Goal: Task Accomplishment & Management: Use online tool/utility

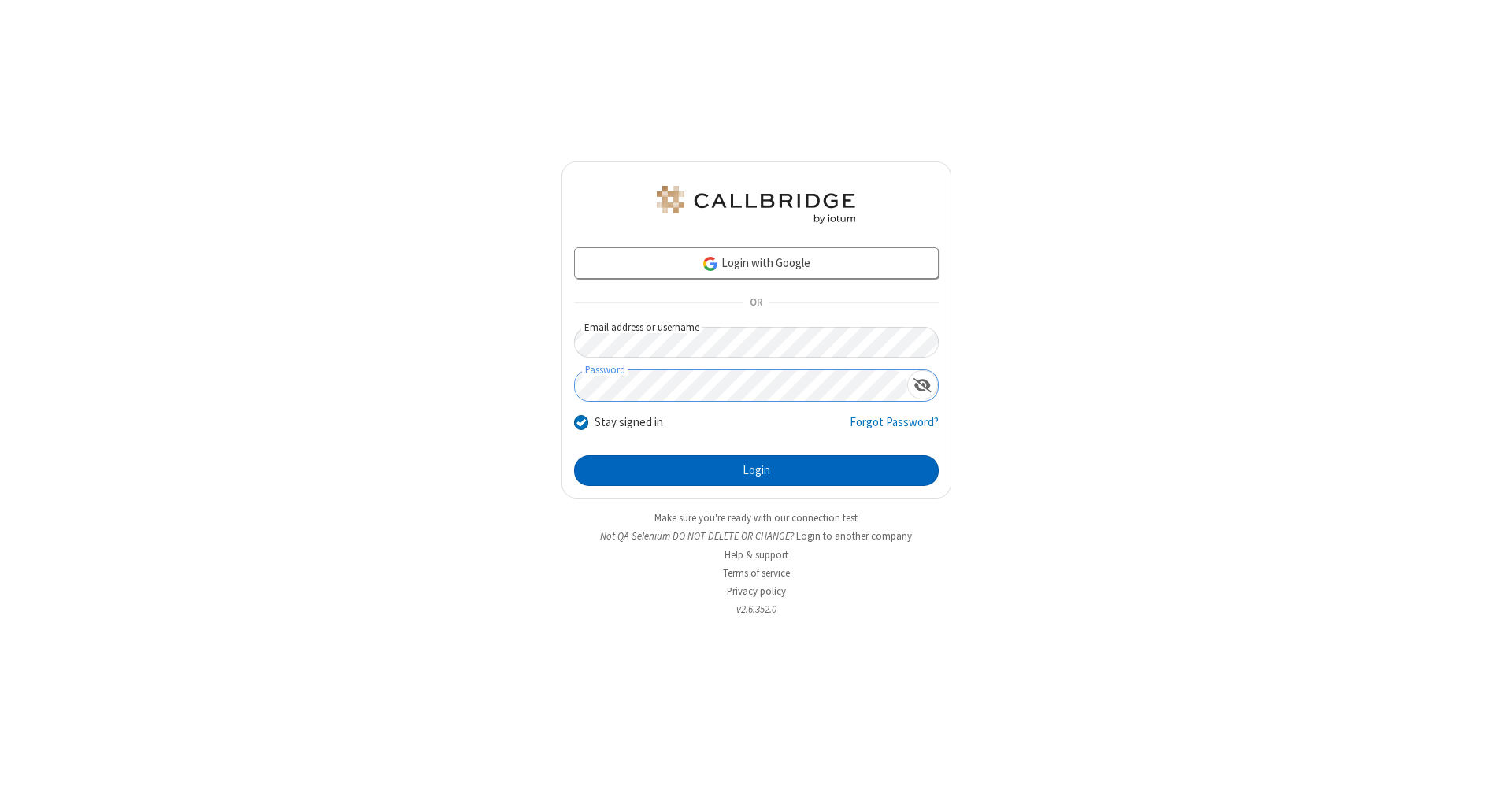
click at [756, 471] on button "Login" at bounding box center [757, 471] width 365 height 31
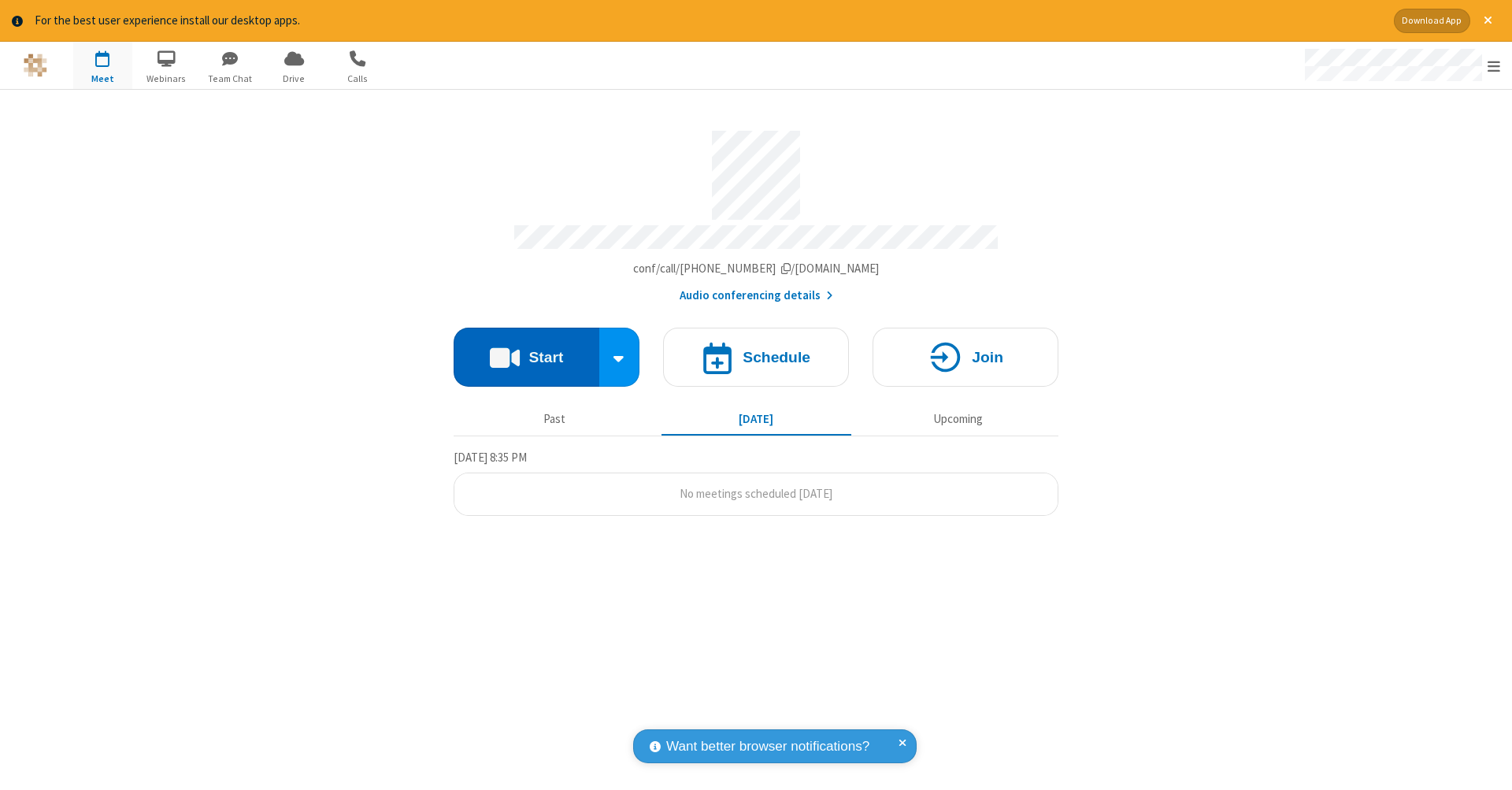
click at [526, 349] on button "Start" at bounding box center [526, 357] width 145 height 59
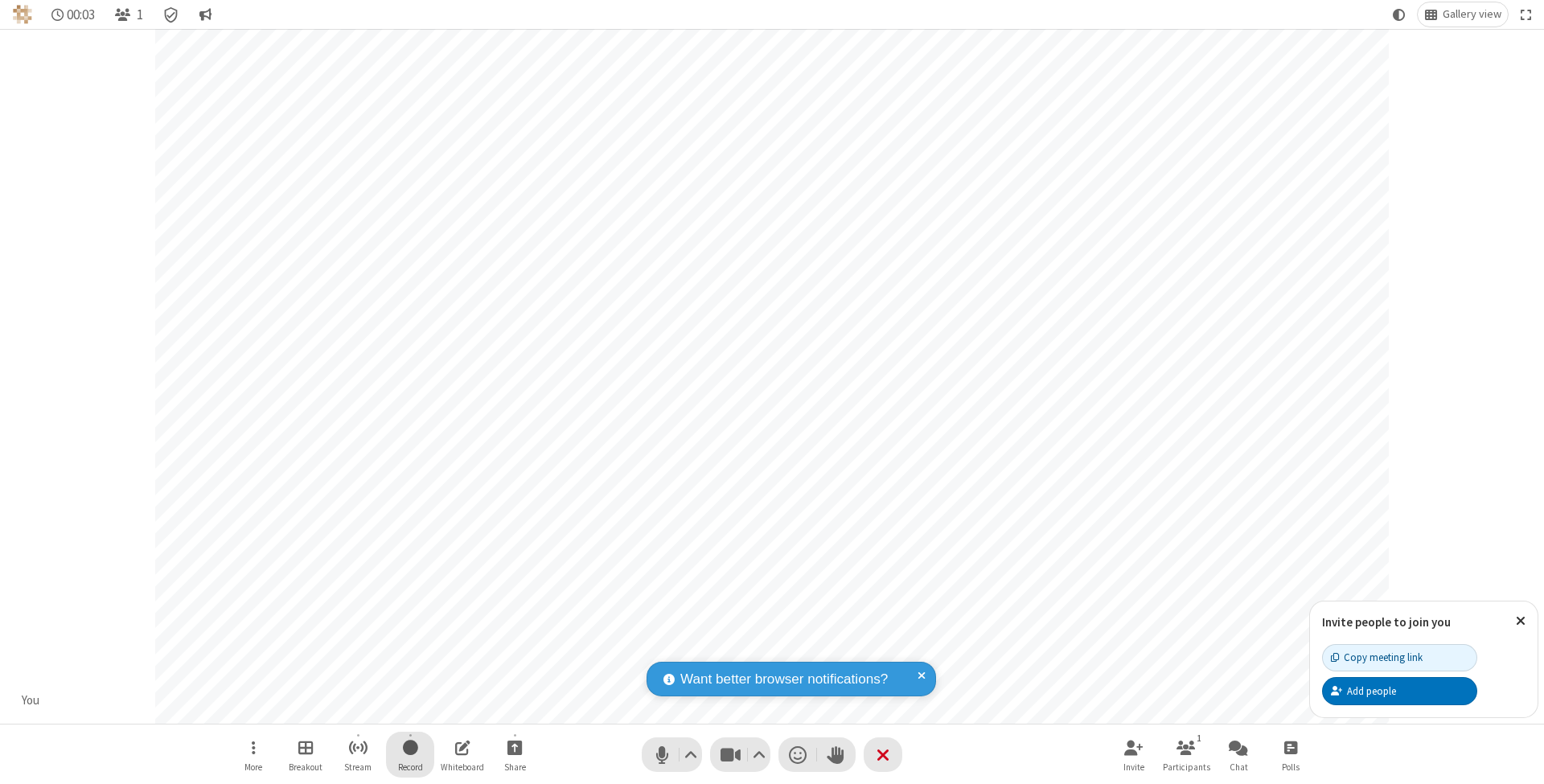
click at [410, 754] on span "Start recording" at bounding box center [411, 747] width 16 height 20
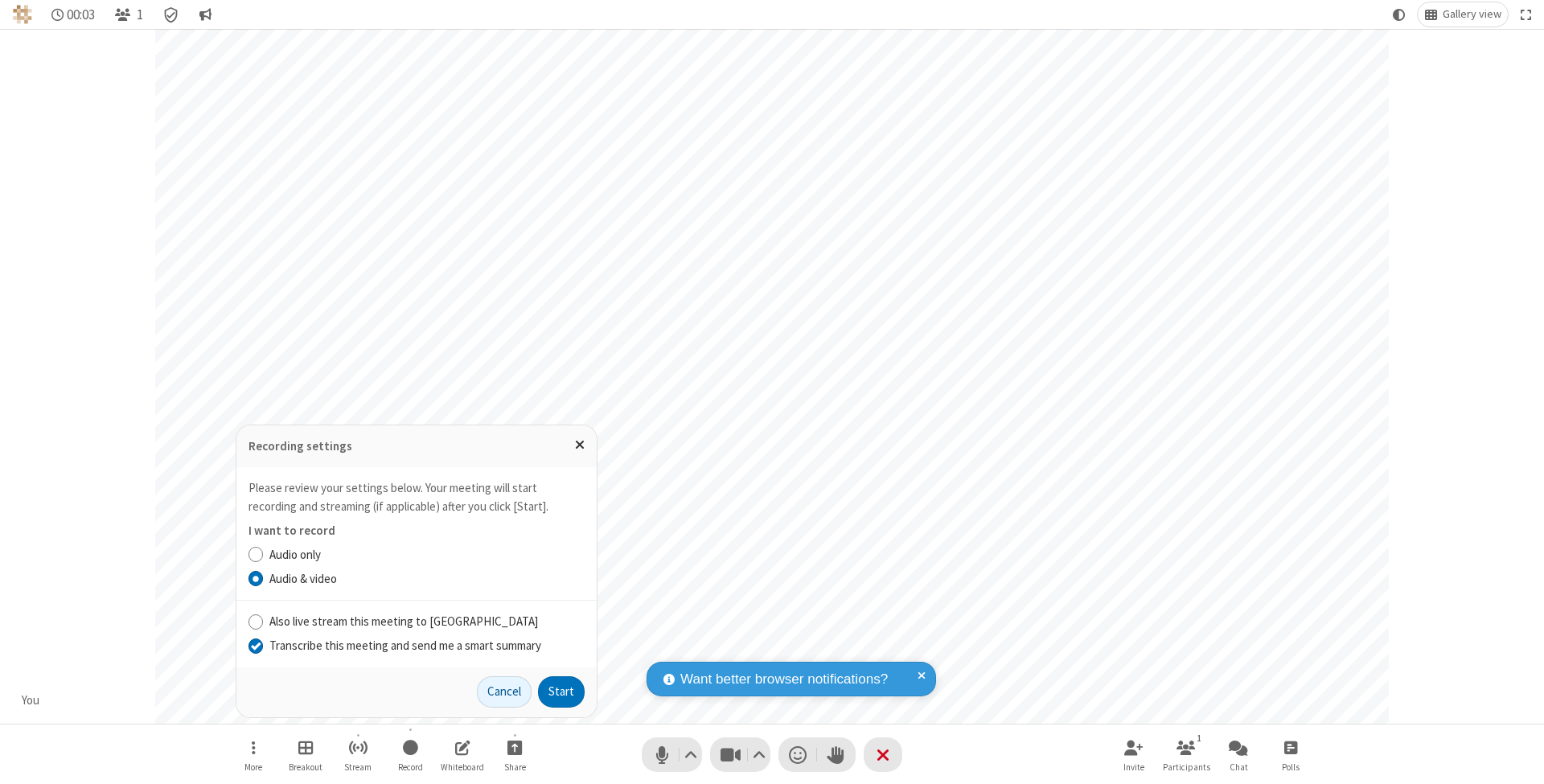
click at [254, 646] on input "Transcribe this meeting and send me a smart summary" at bounding box center [256, 645] width 16 height 17
click at [562, 692] on button "Start" at bounding box center [562, 692] width 47 height 32
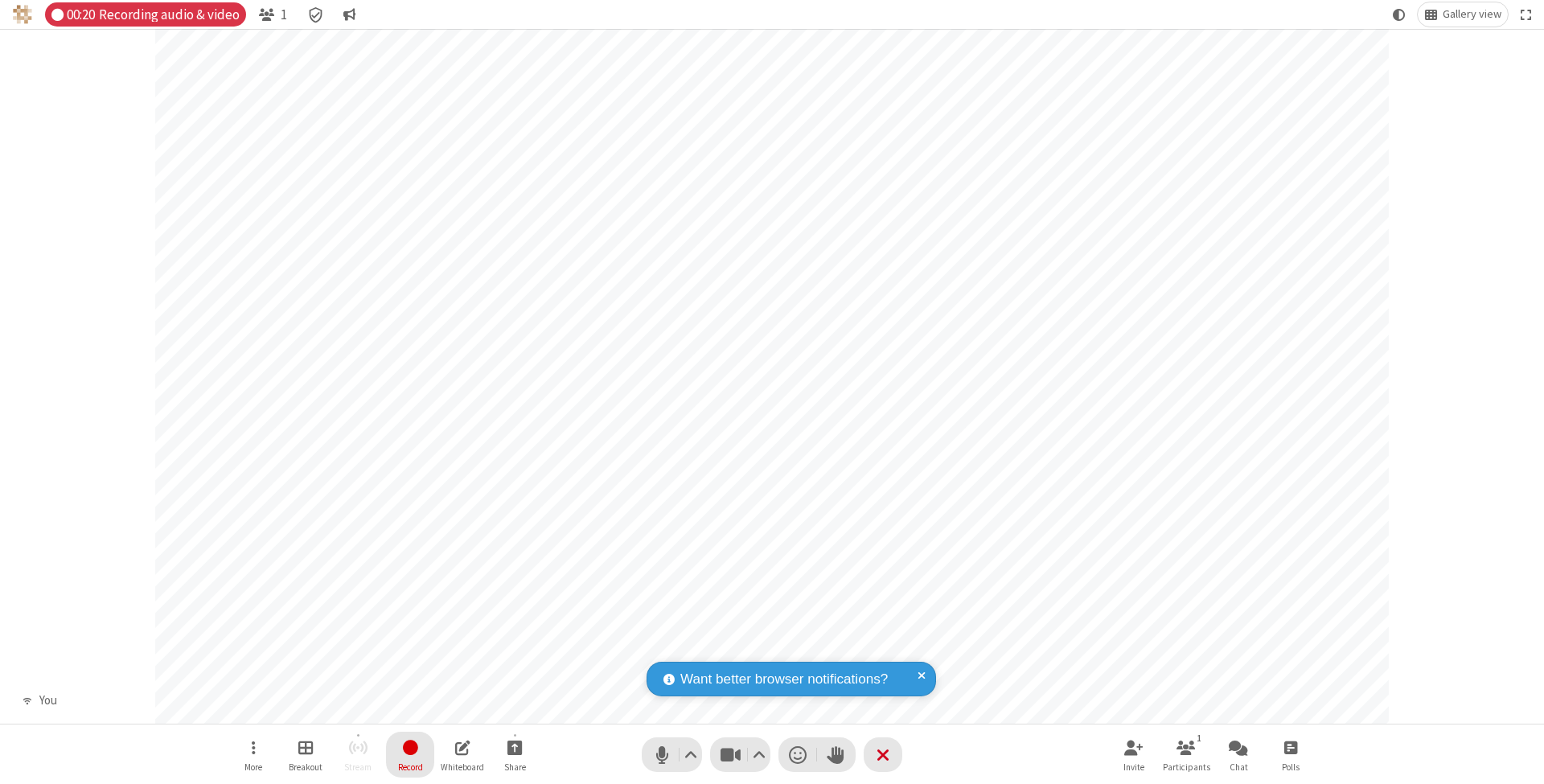
click at [410, 754] on span "Stop recording" at bounding box center [409, 747] width 20 height 22
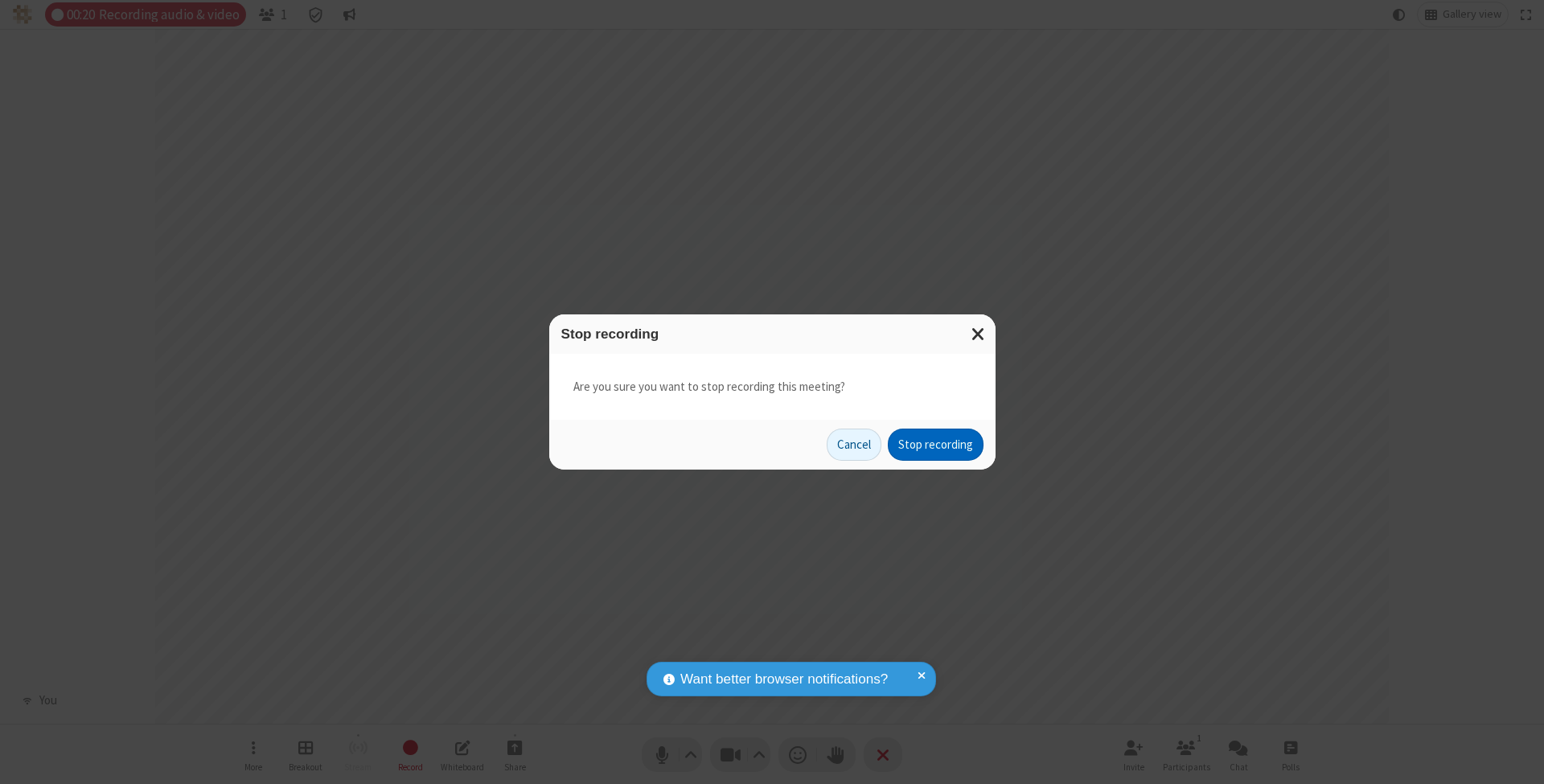
click at [935, 444] on button "Stop recording" at bounding box center [935, 444] width 96 height 32
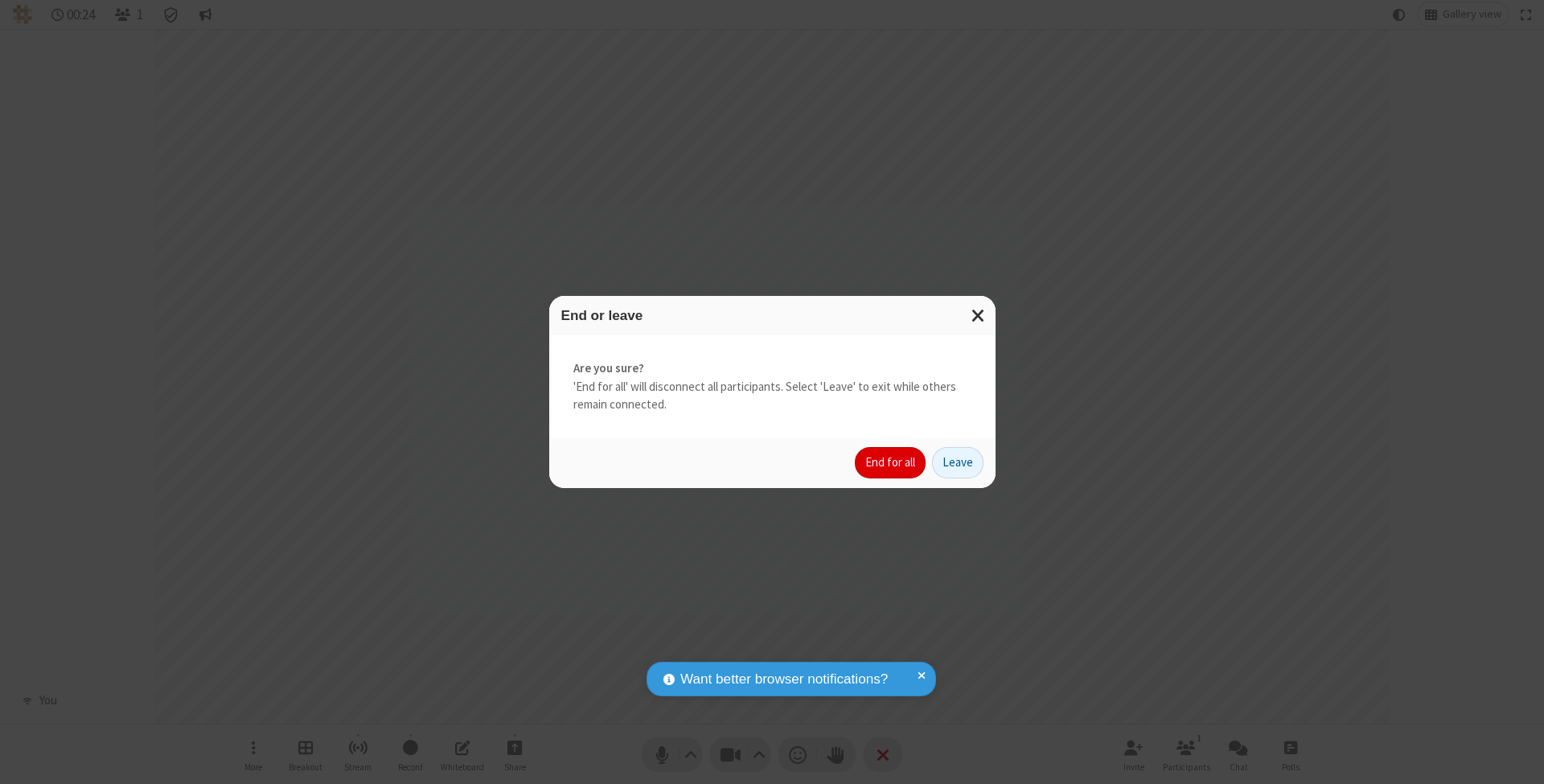
click at [891, 461] on button "End for all" at bounding box center [890, 462] width 71 height 32
